Goal: Task Accomplishment & Management: Manage account settings

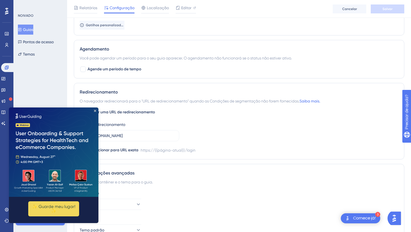
scroll to position [331, 0]
click at [95, 112] on img at bounding box center [53, 152] width 89 height 89
click at [96, 110] on icon "Fechar visualização" at bounding box center [95, 111] width 2 height 2
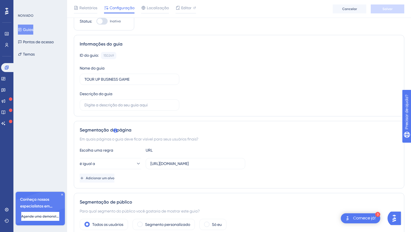
scroll to position [0, 0]
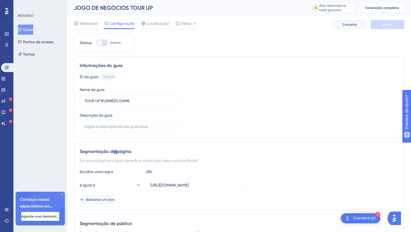
click at [102, 42] on div at bounding box center [100, 43] width 6 height 6
click at [96, 43] on input "Inativo" at bounding box center [96, 43] width 0 height 0
checkbox input "false"
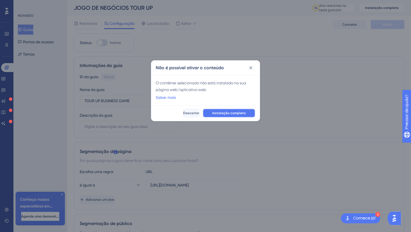
click at [228, 113] on font "Instalação completa" at bounding box center [229, 113] width 34 height 4
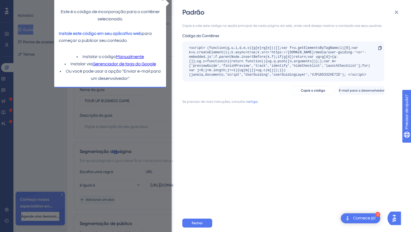
click at [147, 82] on html "Este é o código de incorporação para o contêiner selecionado. Instale este códi…" at bounding box center [110, 36] width 123 height 91
click at [397, 14] on icon at bounding box center [396, 12] width 7 height 7
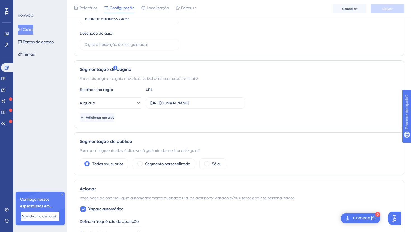
scroll to position [85, 0]
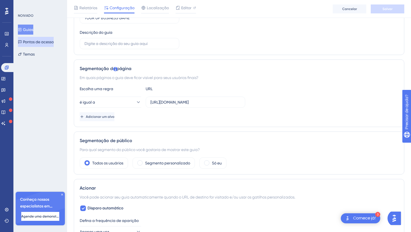
click at [36, 43] on font "Pontos de acesso" at bounding box center [38, 42] width 31 height 4
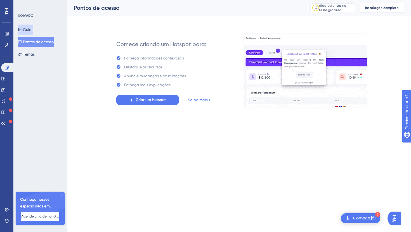
click at [33, 30] on font "Guias" at bounding box center [28, 29] width 10 height 4
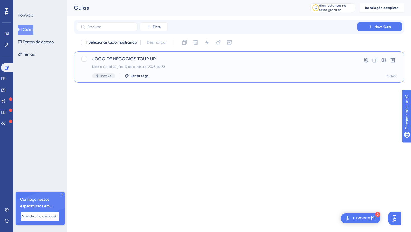
click at [118, 59] on font "JOGO DE NEGÓCIOS TOUR UP" at bounding box center [124, 58] width 64 height 5
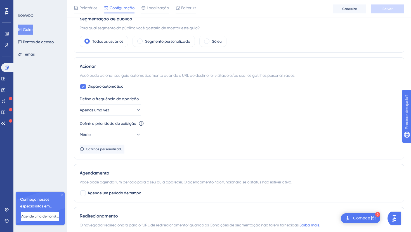
scroll to position [208, 0]
click at [134, 106] on button "Apenas uma vez" at bounding box center [110, 109] width 61 height 11
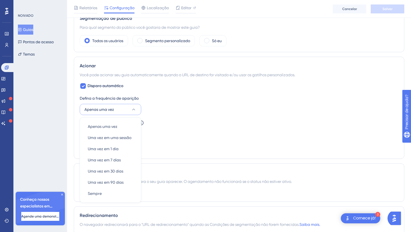
scroll to position [251, 0]
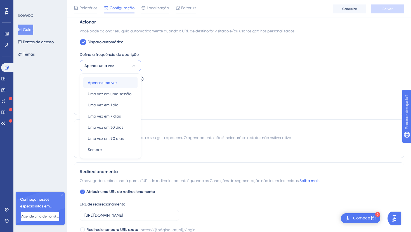
click at [120, 86] on div "Apenas uma vez Apenas uma vez" at bounding box center [110, 82] width 45 height 11
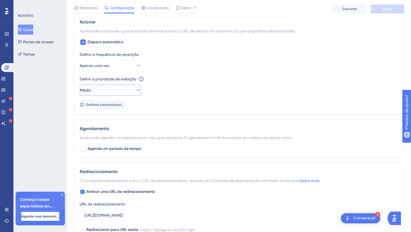
click at [135, 91] on icon at bounding box center [138, 90] width 6 height 6
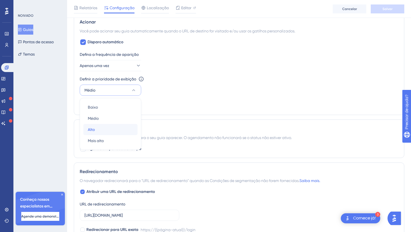
click at [101, 130] on div "Alto Alto" at bounding box center [110, 129] width 45 height 11
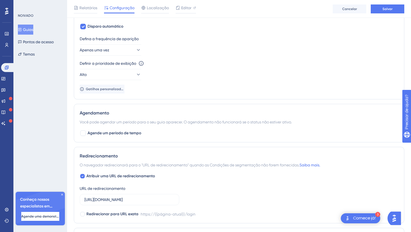
scroll to position [269, 0]
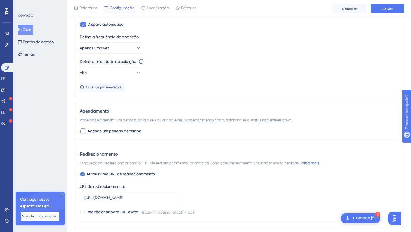
click at [85, 131] on div at bounding box center [83, 132] width 6 height 6
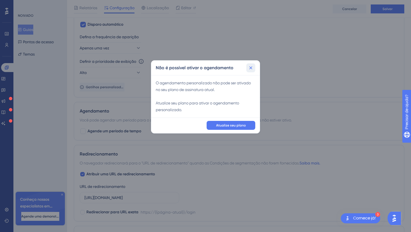
click at [252, 67] on icon at bounding box center [251, 68] width 6 height 6
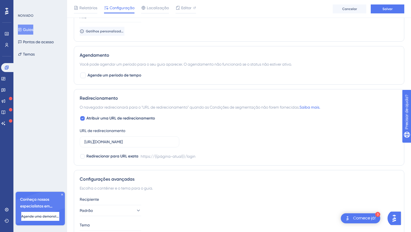
scroll to position [296, 0]
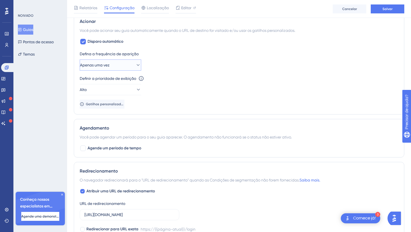
click at [109, 65] on font "Apenas uma vez" at bounding box center [95, 65] width 30 height 4
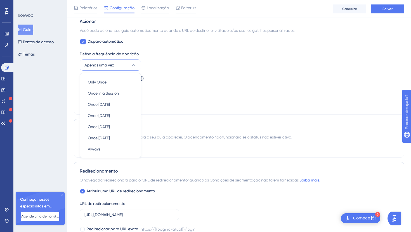
scroll to position [251, 0]
click at [116, 150] on div "Sempre Sempre" at bounding box center [110, 149] width 45 height 11
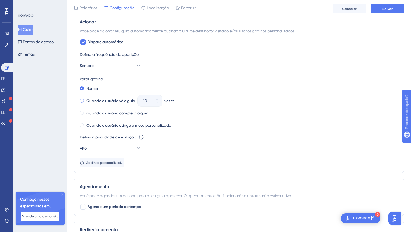
click at [82, 101] on span at bounding box center [82, 101] width 4 height 4
click at [86, 99] on input "radio" at bounding box center [86, 99] width 0 height 0
click at [157, 102] on icon at bounding box center [157, 102] width 2 height 1
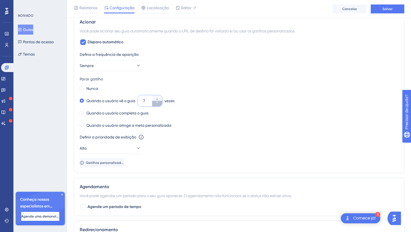
click at [157, 102] on icon at bounding box center [157, 102] width 2 height 1
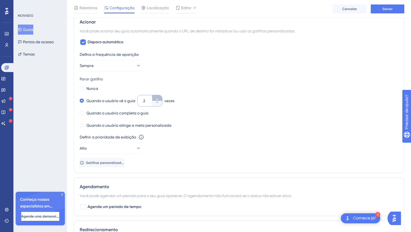
click at [157, 98] on icon at bounding box center [156, 99] width 3 height 3
type input "3"
click at [119, 67] on button "Sempre" at bounding box center [110, 65] width 61 height 11
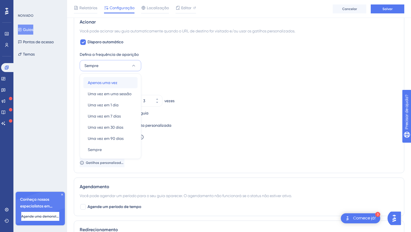
click at [117, 81] on font "Apenas uma vez" at bounding box center [103, 82] width 30 height 4
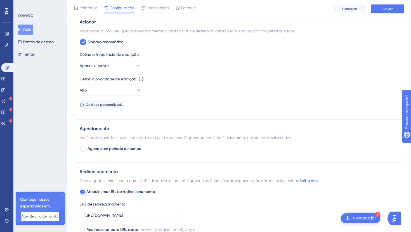
click at [196, 76] on div "Definir a prioridade de exibição Esta opção definirá a prioridade de exibição e…" at bounding box center [239, 79] width 319 height 7
click at [135, 65] on icon at bounding box center [138, 66] width 6 height 6
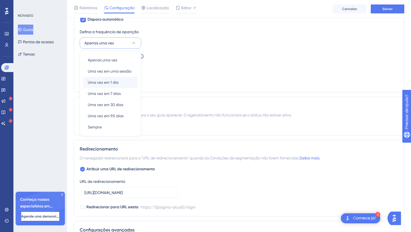
scroll to position [275, 0]
click at [104, 126] on div "Sempre Sempre" at bounding box center [110, 126] width 45 height 11
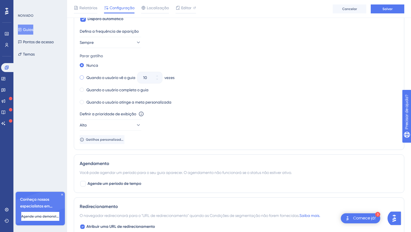
click at [82, 77] on span at bounding box center [82, 77] width 4 height 4
click at [86, 76] on input "radio" at bounding box center [86, 76] width 0 height 0
click at [84, 102] on span at bounding box center [82, 102] width 4 height 4
click at [86, 101] on input "radio" at bounding box center [86, 101] width 0 height 0
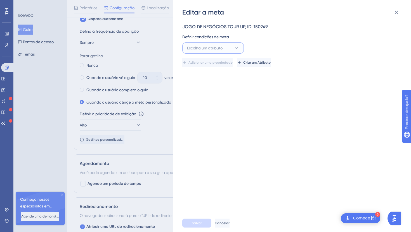
click at [237, 48] on icon at bounding box center [236, 48] width 6 height 6
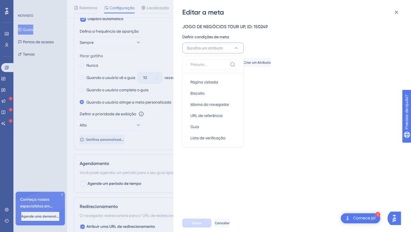
click at [237, 48] on icon at bounding box center [236, 48] width 3 height 2
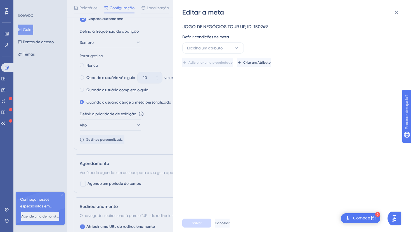
click at [124, 100] on div "Editar a meta JOGO DE NEGÓCIOS TOUR UP, ID: 150249 Definir condições de meta Es…" at bounding box center [205, 116] width 411 height 232
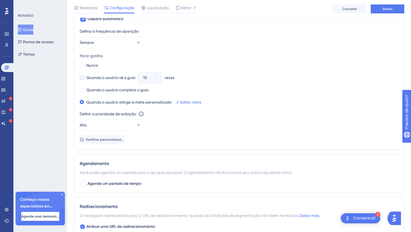
click at [83, 76] on span at bounding box center [82, 77] width 4 height 4
click at [86, 76] on input "radio" at bounding box center [86, 76] width 0 height 0
click at [219, 62] on div "Nunca" at bounding box center [239, 65] width 319 height 8
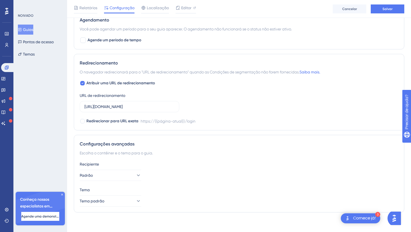
scroll to position [421, 0]
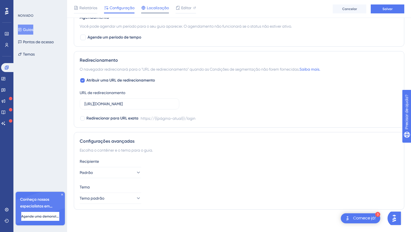
click at [153, 8] on font "Localização" at bounding box center [158, 8] width 22 height 4
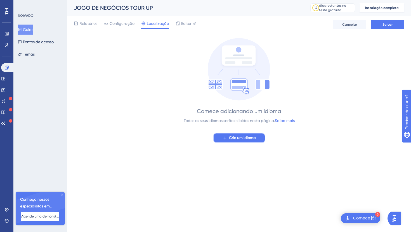
click at [237, 140] on font "Crie um idioma" at bounding box center [242, 138] width 27 height 5
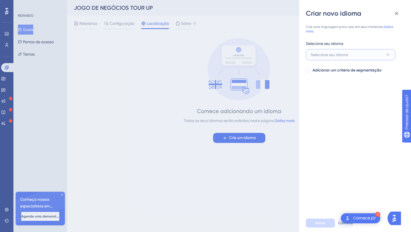
click at [331, 57] on span "Selecione seu idioma" at bounding box center [328, 54] width 37 height 7
click at [331, 56] on font "Selecione seu idioma" at bounding box center [328, 55] width 37 height 4
click at [332, 56] on font "Selecione seu idioma" at bounding box center [328, 55] width 37 height 4
click at [332, 68] on label at bounding box center [350, 71] width 82 height 10
click at [332, 69] on input at bounding box center [346, 71] width 65 height 4
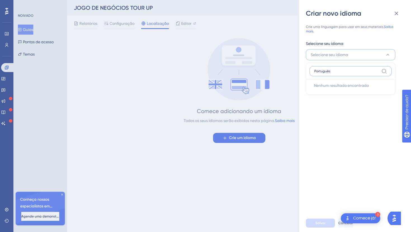
click at [352, 72] on input "Português" at bounding box center [346, 71] width 65 height 4
type input "P"
click at [383, 56] on button "Selecione seu idioma" at bounding box center [350, 54] width 89 height 11
click at [396, 14] on icon at bounding box center [396, 13] width 7 height 7
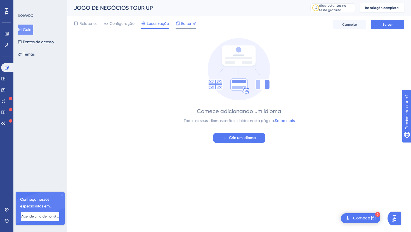
click at [180, 22] on div "Editor" at bounding box center [185, 23] width 20 height 7
click at [116, 24] on font "Configuração" at bounding box center [122, 23] width 25 height 4
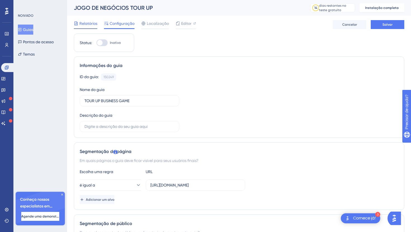
click at [85, 22] on font "Relatórios" at bounding box center [88, 23] width 18 height 4
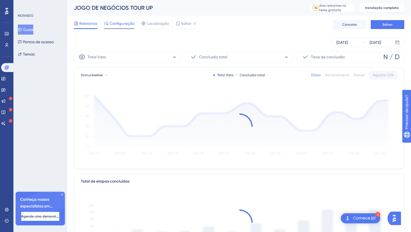
click at [115, 23] on font "Configuração" at bounding box center [122, 23] width 25 height 4
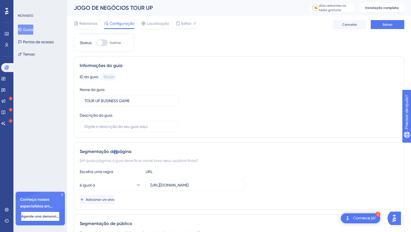
click at [105, 44] on div at bounding box center [101, 42] width 11 height 7
click at [96, 43] on input "Inativo" at bounding box center [96, 43] width 0 height 0
checkbox input "false"
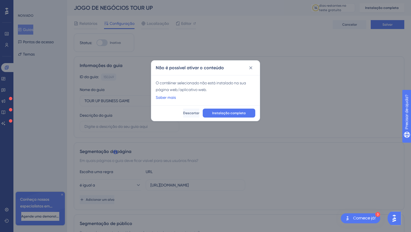
click at [167, 97] on font "Saber mais" at bounding box center [166, 97] width 20 height 4
click at [235, 112] on font "Instalação completa" at bounding box center [229, 113] width 34 height 4
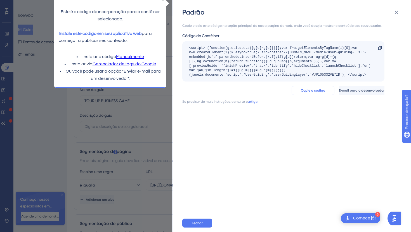
click at [301, 92] on font "Copie o código" at bounding box center [313, 91] width 24 height 4
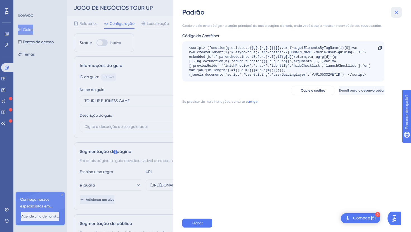
click at [396, 13] on icon at bounding box center [396, 12] width 7 height 7
